Goal: Task Accomplishment & Management: Manage account settings

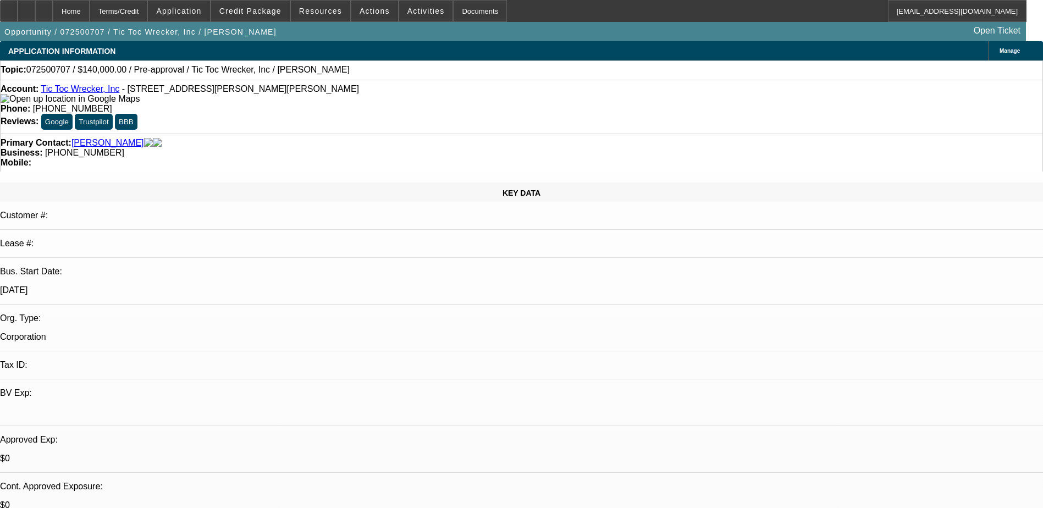
select select "0"
select select "0.1"
select select "0"
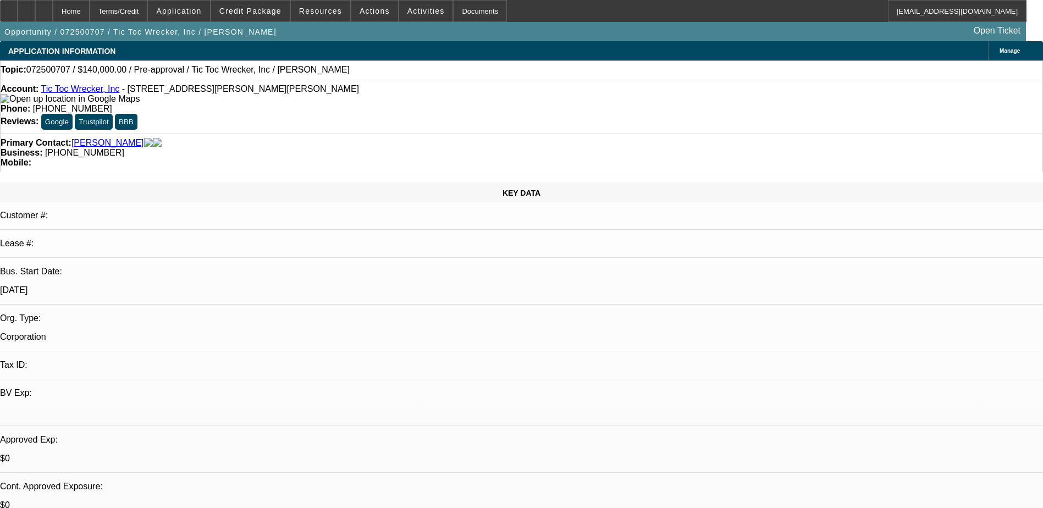
select select "0.1"
select select "0"
select select "2"
select select "0.1"
select select "1"
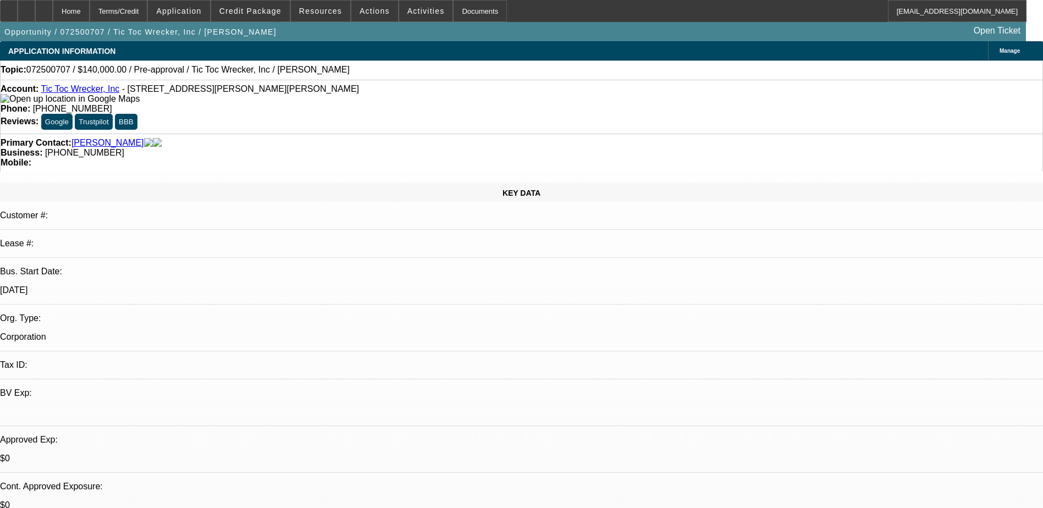
select select "1"
select select "4"
select select "1"
select select "4"
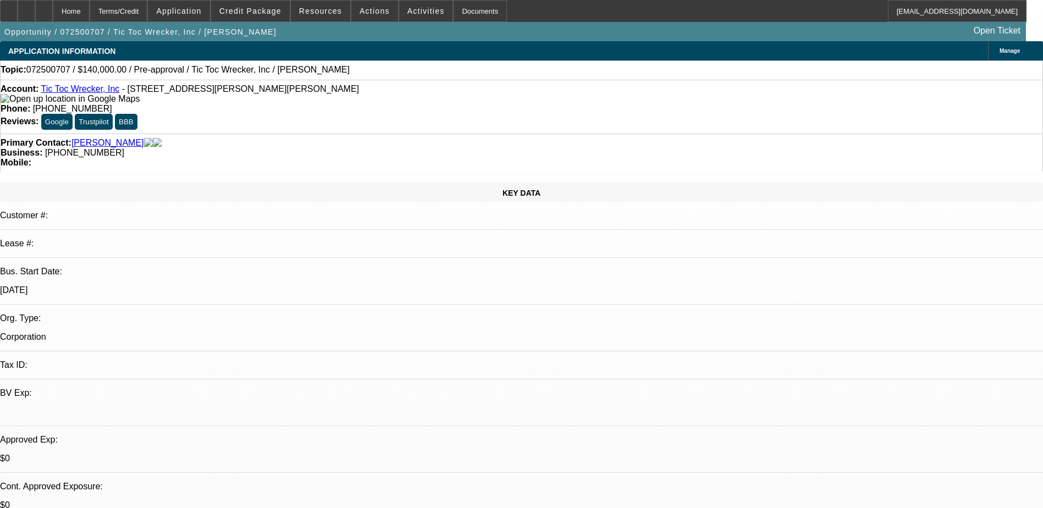
select select "1"
select select "2"
select select "4"
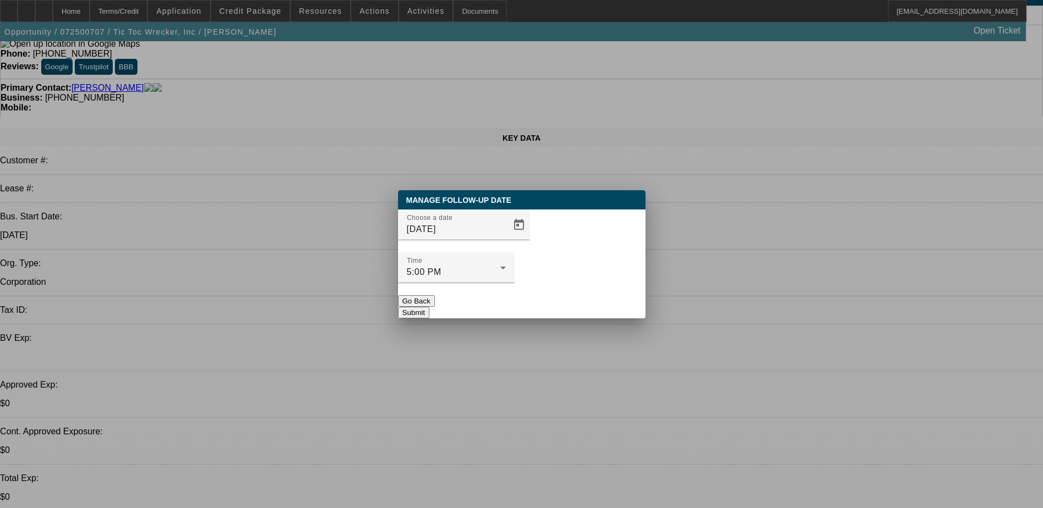
scroll to position [0, 0]
click at [459, 236] on input "[DATE]" at bounding box center [456, 229] width 99 height 13
click at [508, 238] on span "Open calendar" at bounding box center [519, 225] width 26 height 26
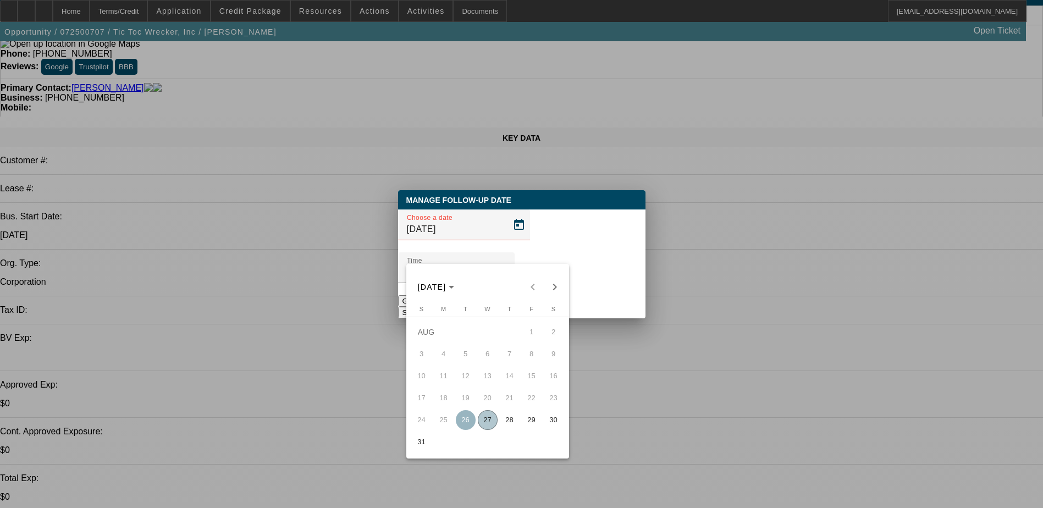
click at [509, 425] on span "28" at bounding box center [510, 420] width 20 height 20
type input "[DATE]"
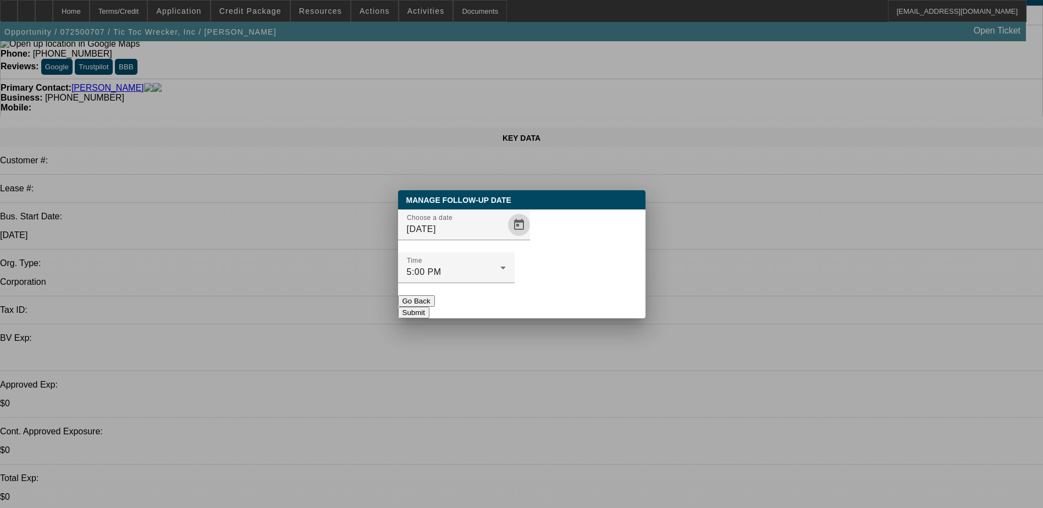
click at [429, 307] on button "Submit" at bounding box center [413, 313] width 31 height 12
